Goal: Navigation & Orientation: Find specific page/section

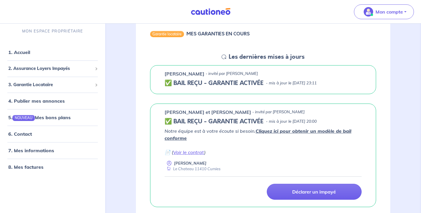
scroll to position [61, 0]
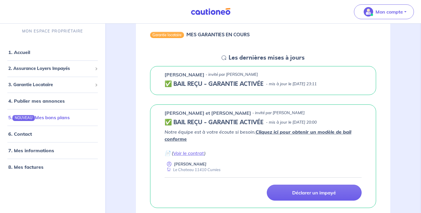
click at [66, 118] on link "5. NOUVEAU Mes bons plans" at bounding box center [38, 118] width 61 height 6
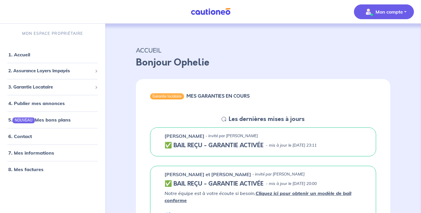
click at [404, 7] on button "Mon compte" at bounding box center [384, 11] width 60 height 15
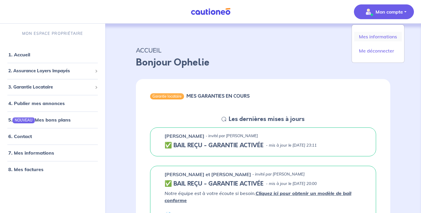
click at [390, 34] on link "Mes informations" at bounding box center [378, 36] width 48 height 9
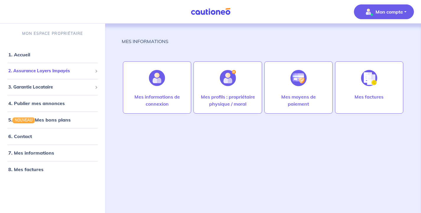
click at [59, 75] on div "2. Assurance Loyers Impayés" at bounding box center [52, 71] width 100 height 12
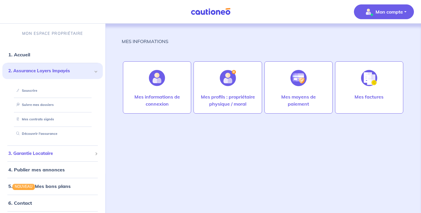
click at [52, 151] on span "3. Garantie Locataire" at bounding box center [50, 153] width 84 height 7
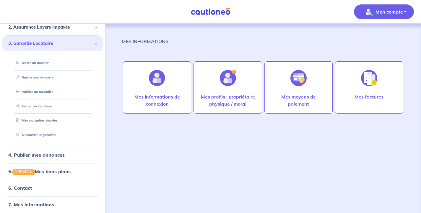
scroll to position [61, 0]
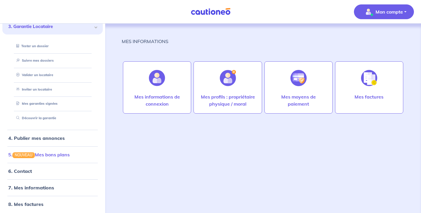
click at [66, 153] on link "5. NOUVEAU Mes bons plans" at bounding box center [38, 155] width 61 height 6
